Goal: Obtain resource: Download file/media

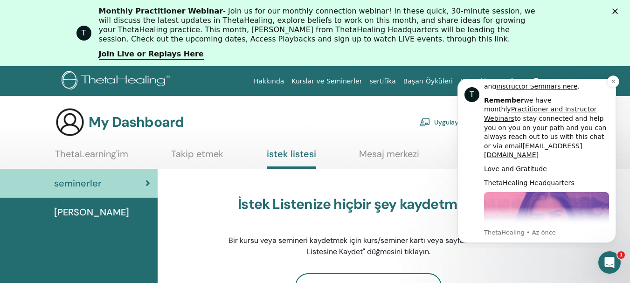
scroll to position [438, 0]
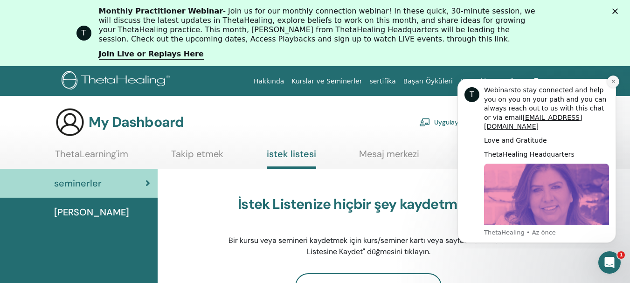
click at [616, 78] on button "Dismiss notification" at bounding box center [613, 82] width 12 height 12
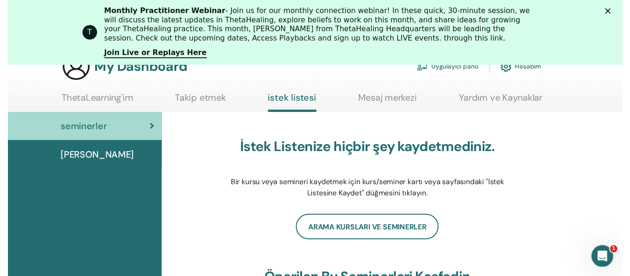
scroll to position [211, 0]
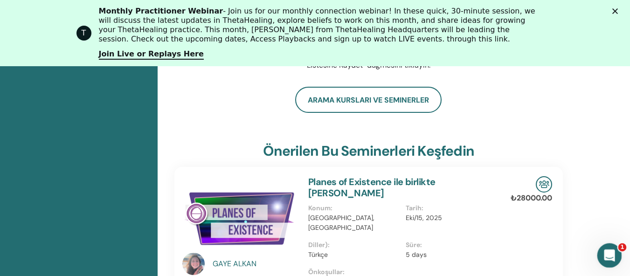
click at [607, 252] on icon "Intercom Messenger uygulamasını aç" at bounding box center [607, 254] width 15 height 15
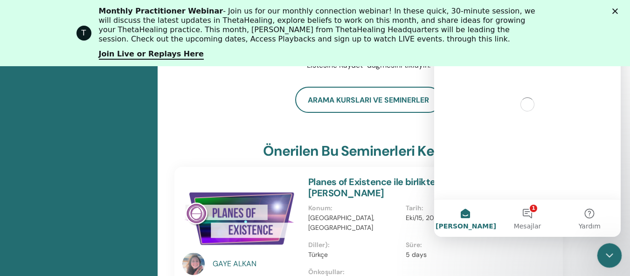
scroll to position [0, 0]
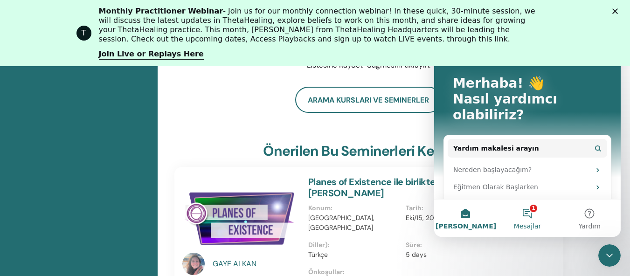
click at [530, 214] on button "1 Mesajlar" at bounding box center [527, 218] width 62 height 37
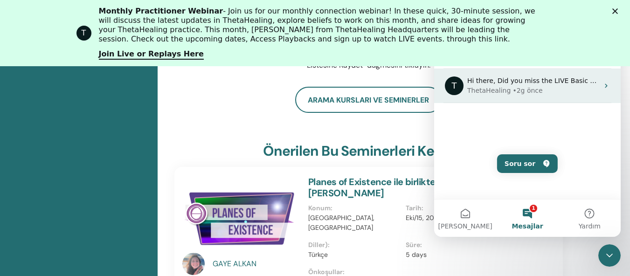
click at [558, 91] on div "ThetaHealing • 2g önce" at bounding box center [532, 91] width 131 height 10
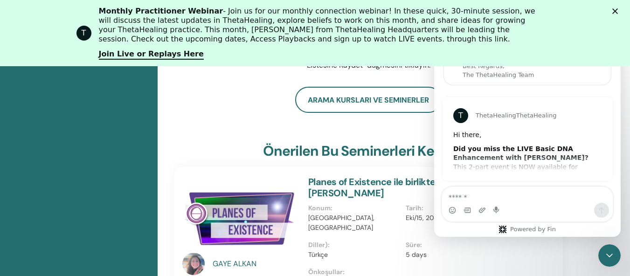
scroll to position [62, 0]
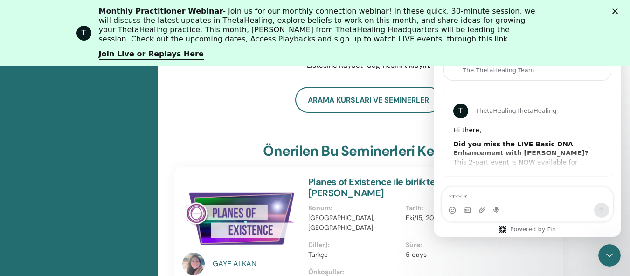
click at [242, 90] on div "Arama Kursları ve Seminerler" at bounding box center [368, 100] width 388 height 26
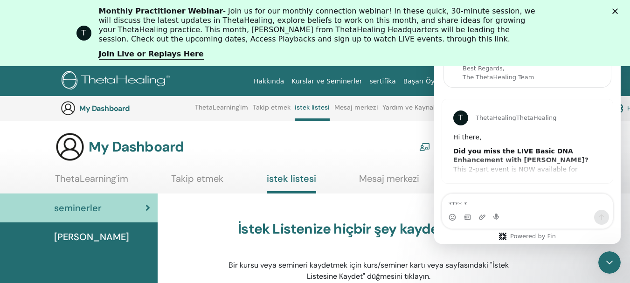
scroll to position [55, 0]
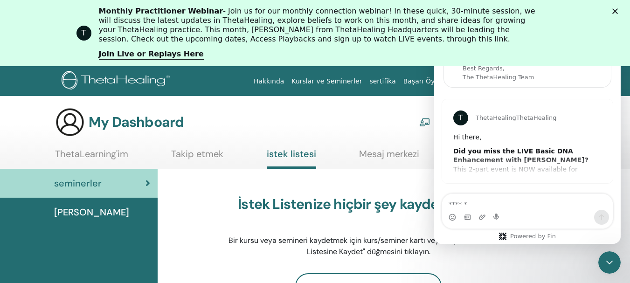
click at [296, 113] on div "My Dashboard Uygulayıcı pano Hesabım" at bounding box center [301, 122] width 492 height 30
click at [399, 82] on link "sertifika" at bounding box center [382, 81] width 34 height 17
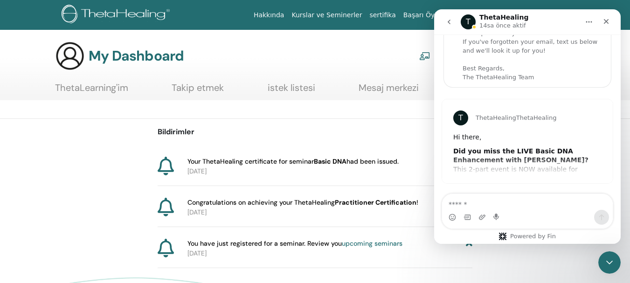
scroll to position [55, 0]
click at [608, 21] on icon "Kapat" at bounding box center [605, 21] width 7 height 7
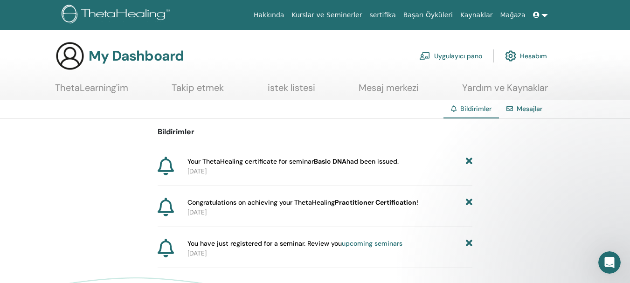
scroll to position [0, 0]
click at [399, 12] on link "sertifika" at bounding box center [382, 15] width 34 height 17
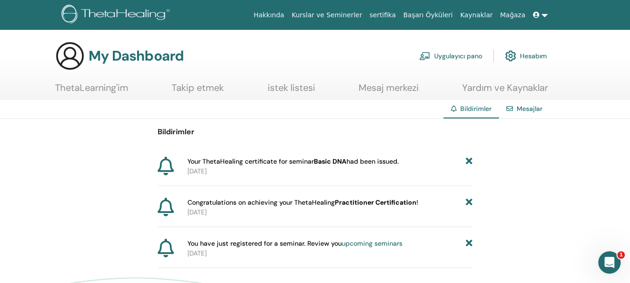
click at [229, 200] on span "Congratulations on achieving your ThetaHealing Practitioner Certification !" at bounding box center [302, 203] width 231 height 10
click at [386, 200] on b "Practitioner Certification" at bounding box center [376, 202] width 82 height 8
click at [171, 207] on icon at bounding box center [166, 207] width 16 height 19
click at [167, 207] on icon at bounding box center [166, 207] width 16 height 19
click at [166, 207] on icon at bounding box center [166, 207] width 16 height 19
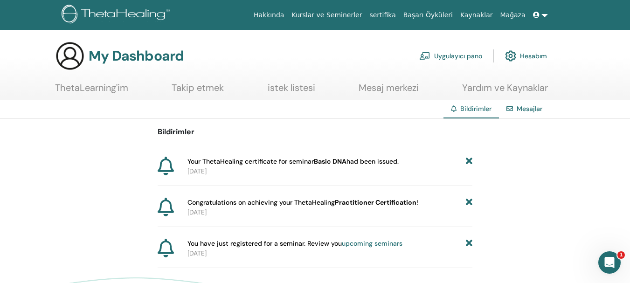
click at [95, 86] on link "ThetaLearning'im" at bounding box center [91, 91] width 73 height 18
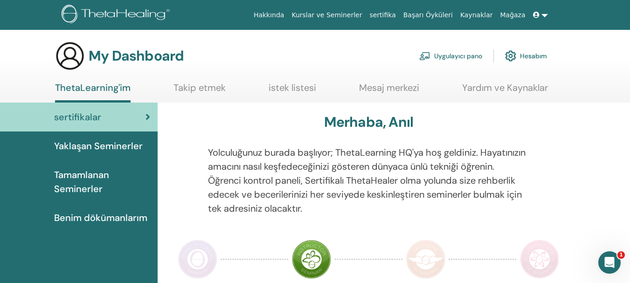
click at [110, 217] on span "Benim dökümanlarım" at bounding box center [100, 218] width 93 height 14
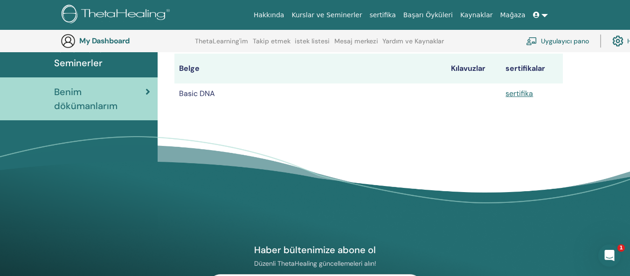
scroll to position [69, 0]
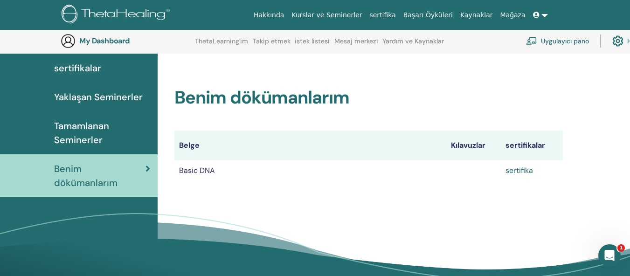
click at [524, 170] on link "sertifika" at bounding box center [519, 170] width 28 height 10
click at [573, 41] on link "Uygulayıcı pano" at bounding box center [557, 41] width 63 height 21
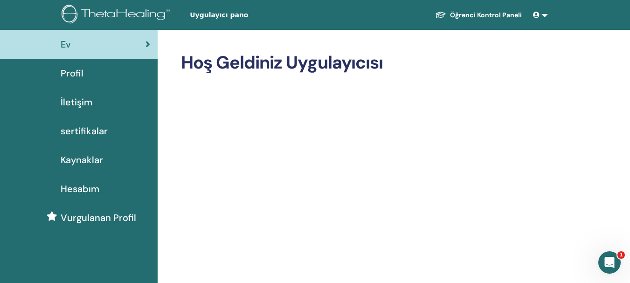
click at [77, 69] on span "Profil" at bounding box center [72, 73] width 23 height 14
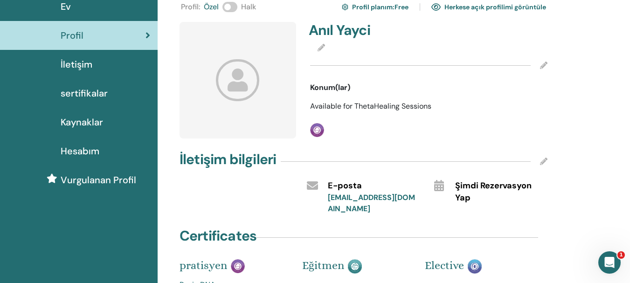
scroll to position [140, 0]
